Goal: Find specific page/section: Find specific page/section

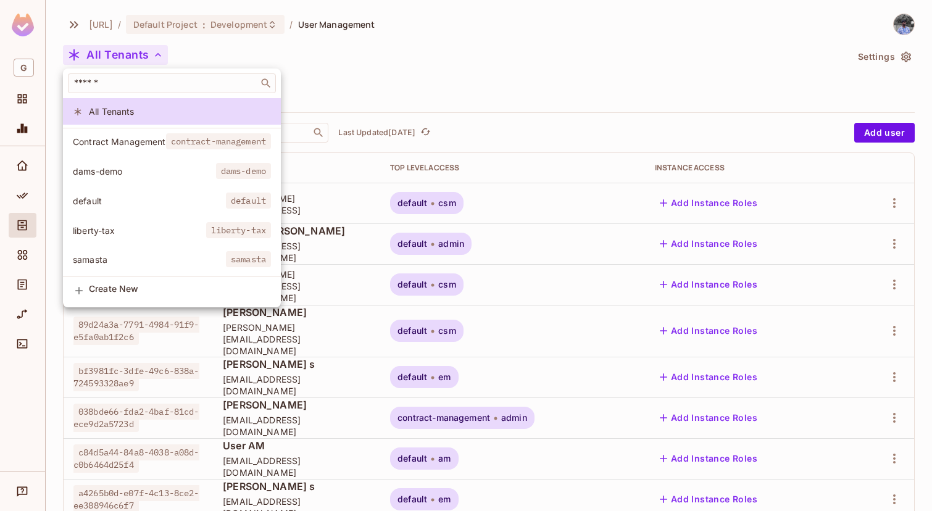
click at [375, 94] on div at bounding box center [466, 255] width 932 height 511
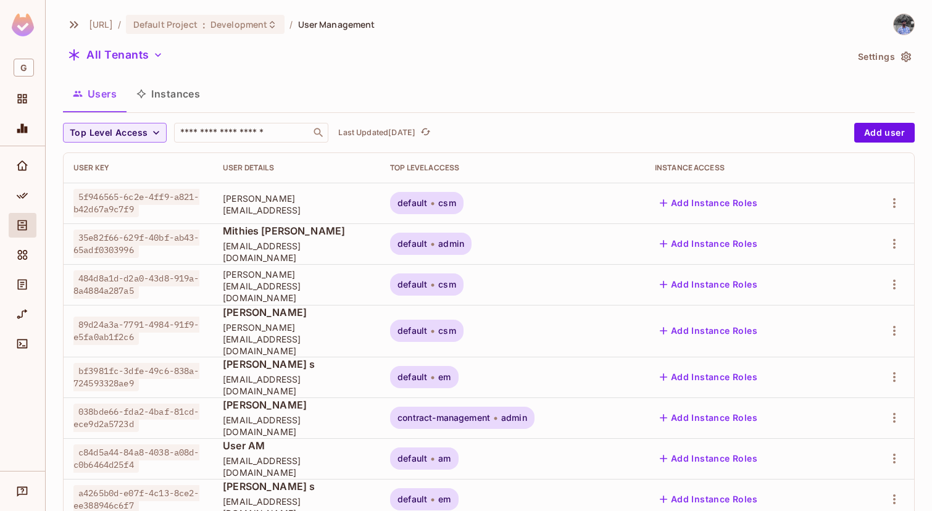
click at [249, 72] on div "[URL] / Default Project : Development / User Management All Tenants Settings Us…" at bounding box center [489, 446] width 852 height 865
click at [24, 178] on div at bounding box center [23, 169] width 28 height 30
click at [23, 177] on div "Home" at bounding box center [23, 166] width 28 height 25
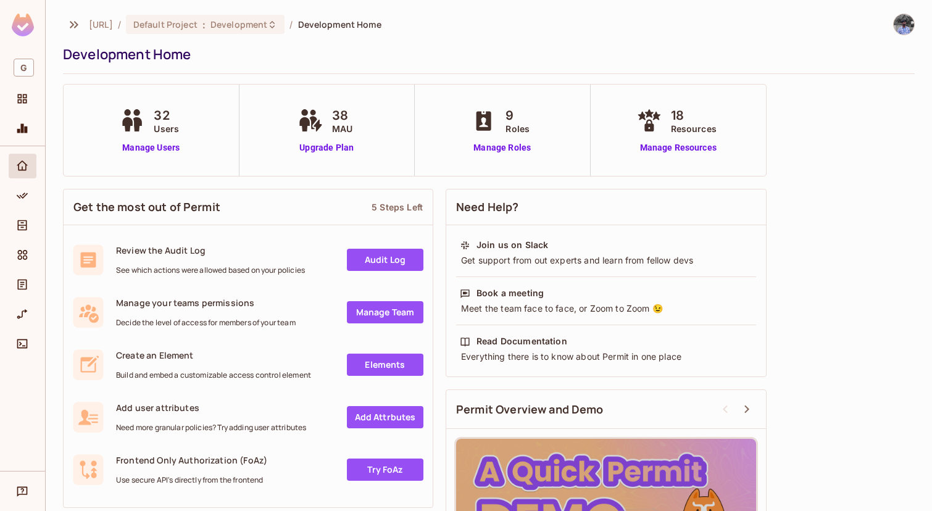
click at [231, 12] on div "genworx.ai / Default Project : Development / Development Home Development Home …" at bounding box center [489, 255] width 886 height 511
click at [231, 22] on span "Development" at bounding box center [239, 25] width 57 height 12
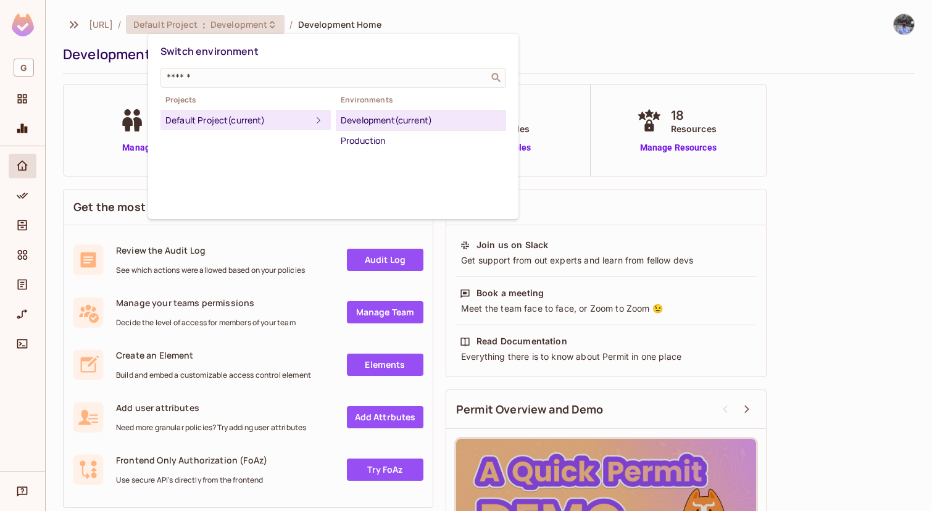
click at [369, 127] on div "Development (current)" at bounding box center [421, 120] width 161 height 15
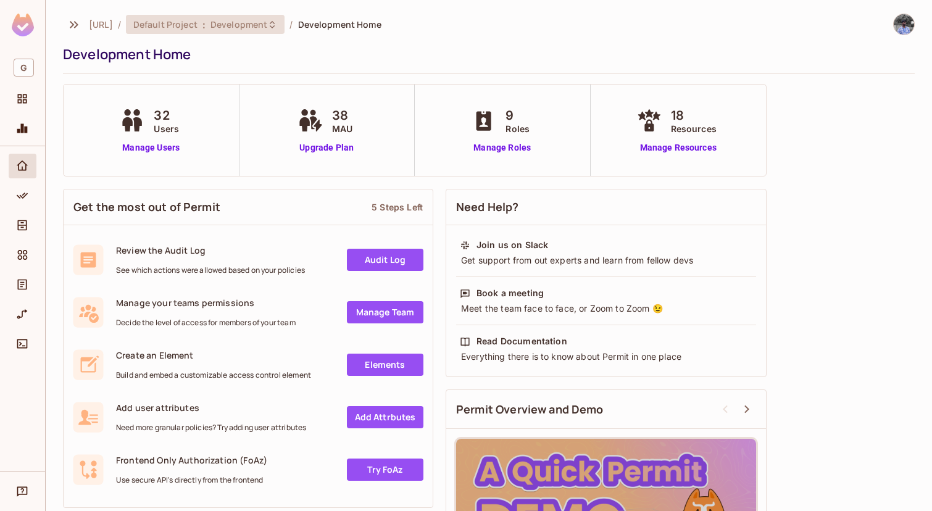
click at [180, 19] on span "Default Project" at bounding box center [165, 25] width 64 height 12
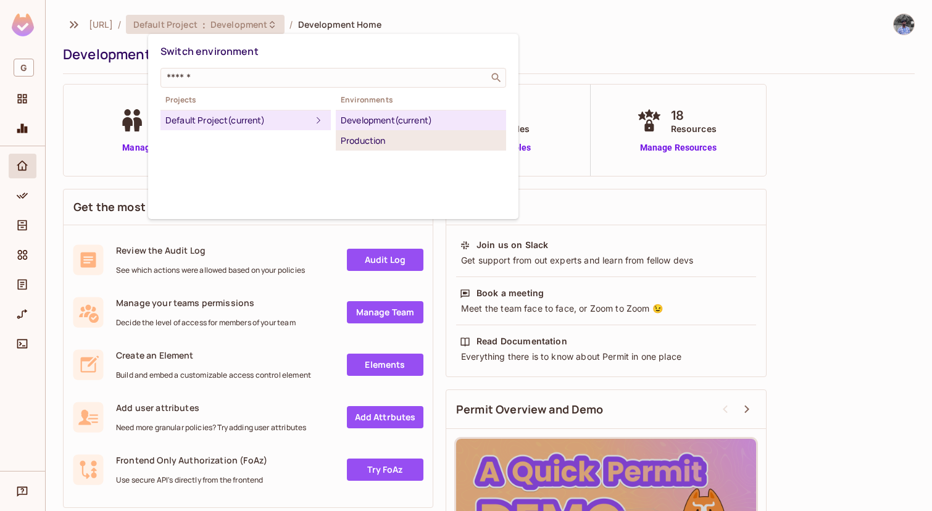
click at [375, 146] on div "Production" at bounding box center [421, 140] width 161 height 15
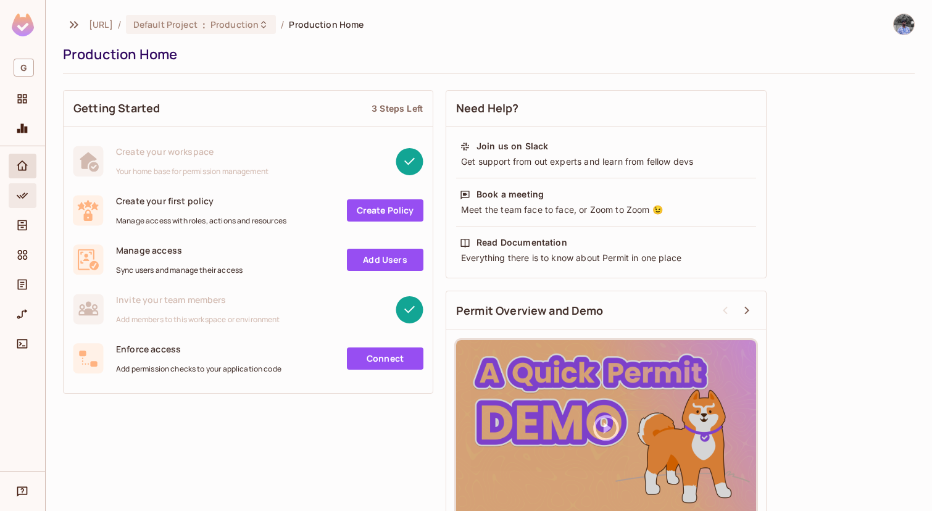
click at [16, 194] on icon "Policy" at bounding box center [22, 196] width 12 height 12
